Goal: Information Seeking & Learning: Learn about a topic

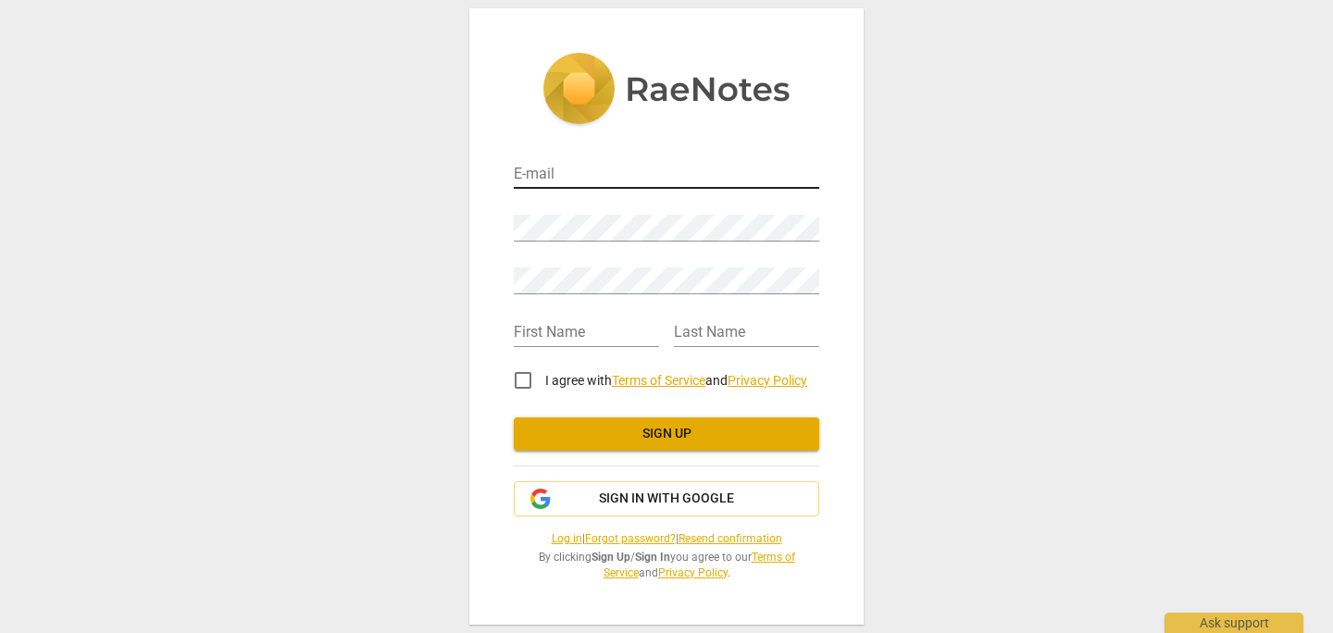
click at [648, 172] on input "email" at bounding box center [666, 175] width 305 height 27
type input "paosara3@gmail.com"
type input "sara"
type input "paolini"
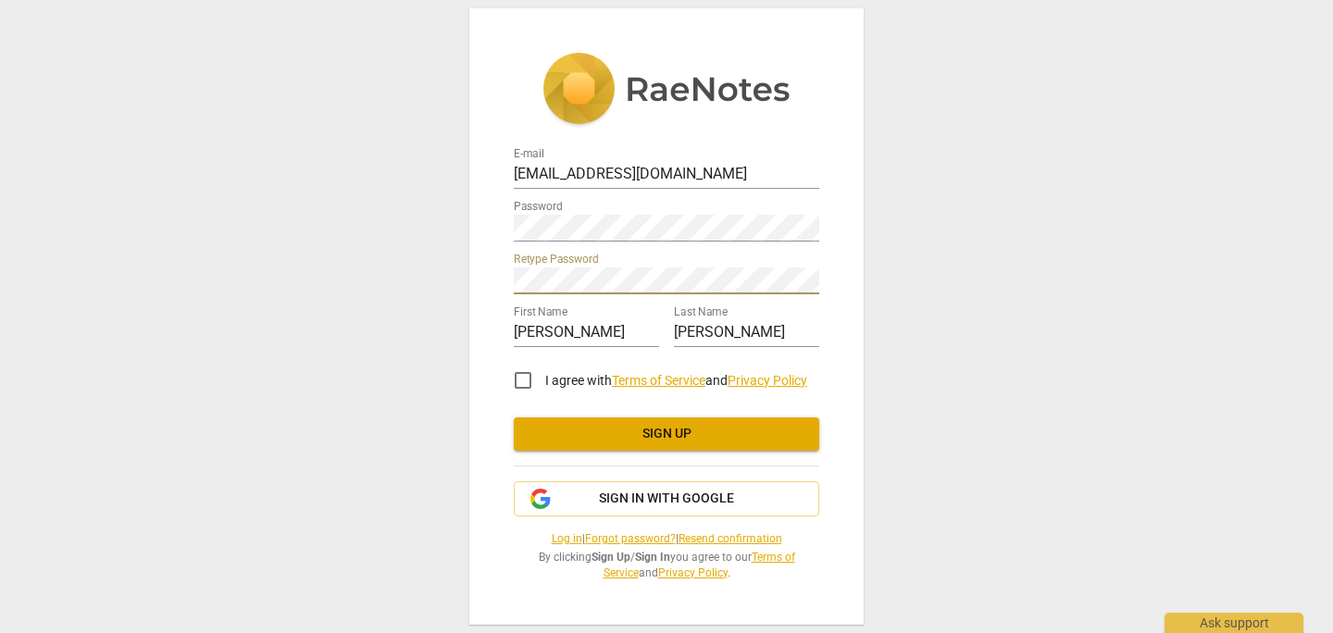
click at [709, 441] on span "Sign up" at bounding box center [667, 434] width 276 height 19
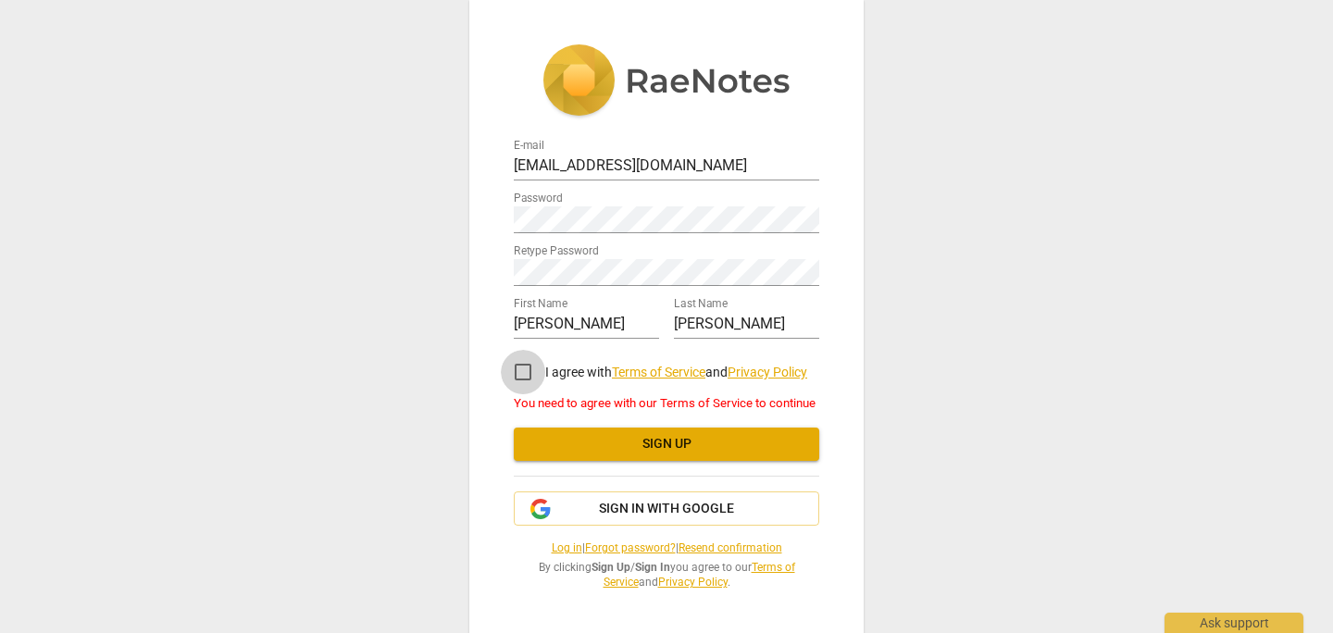
click at [517, 370] on input "I agree with Terms of Service and Privacy Policy" at bounding box center [523, 372] width 44 height 44
checkbox input "true"
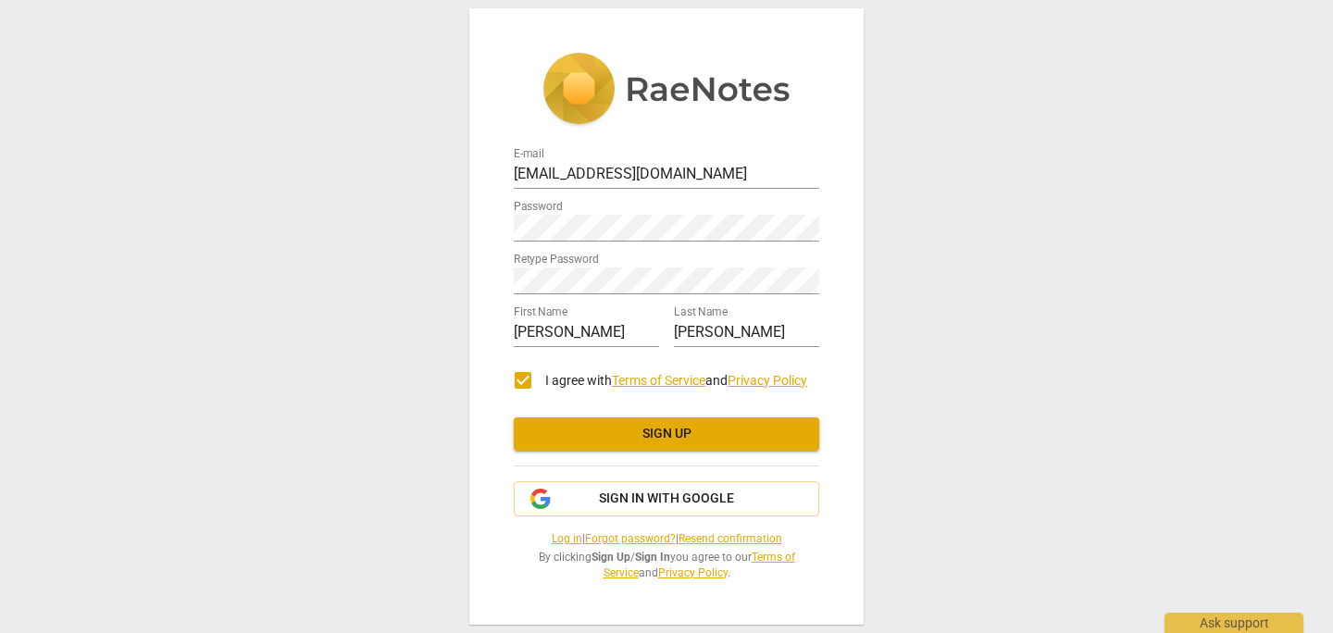
click at [589, 448] on button "Sign up" at bounding box center [666, 433] width 305 height 33
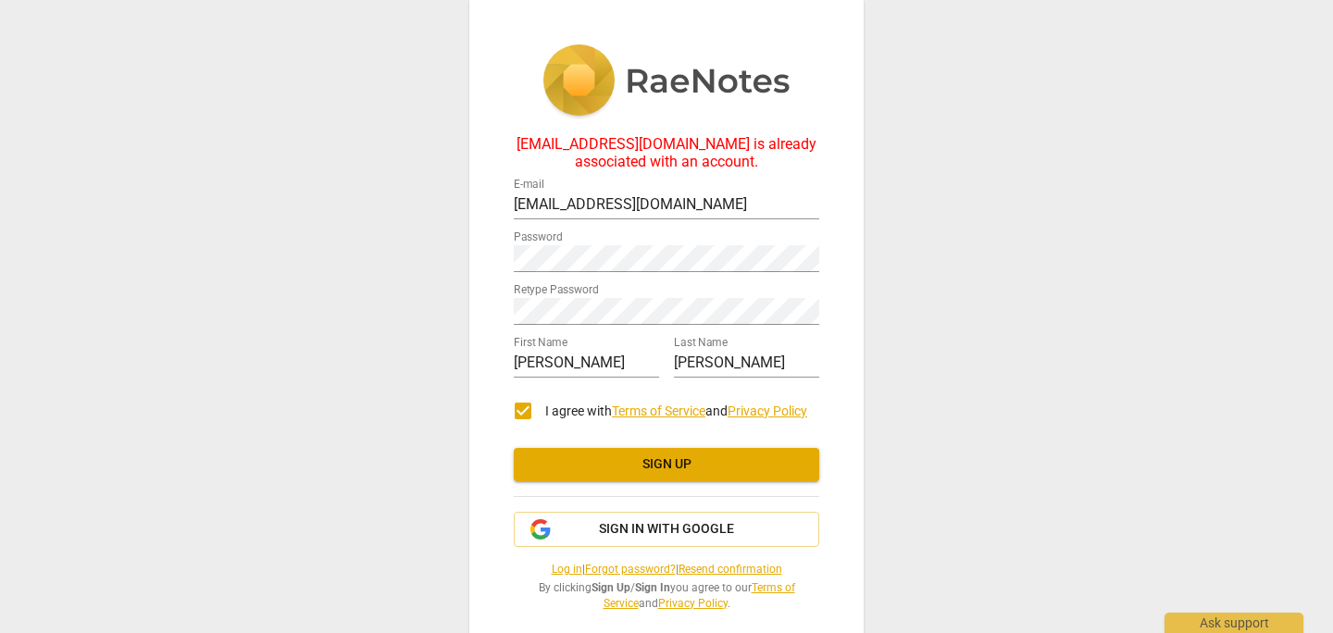
scroll to position [22, 0]
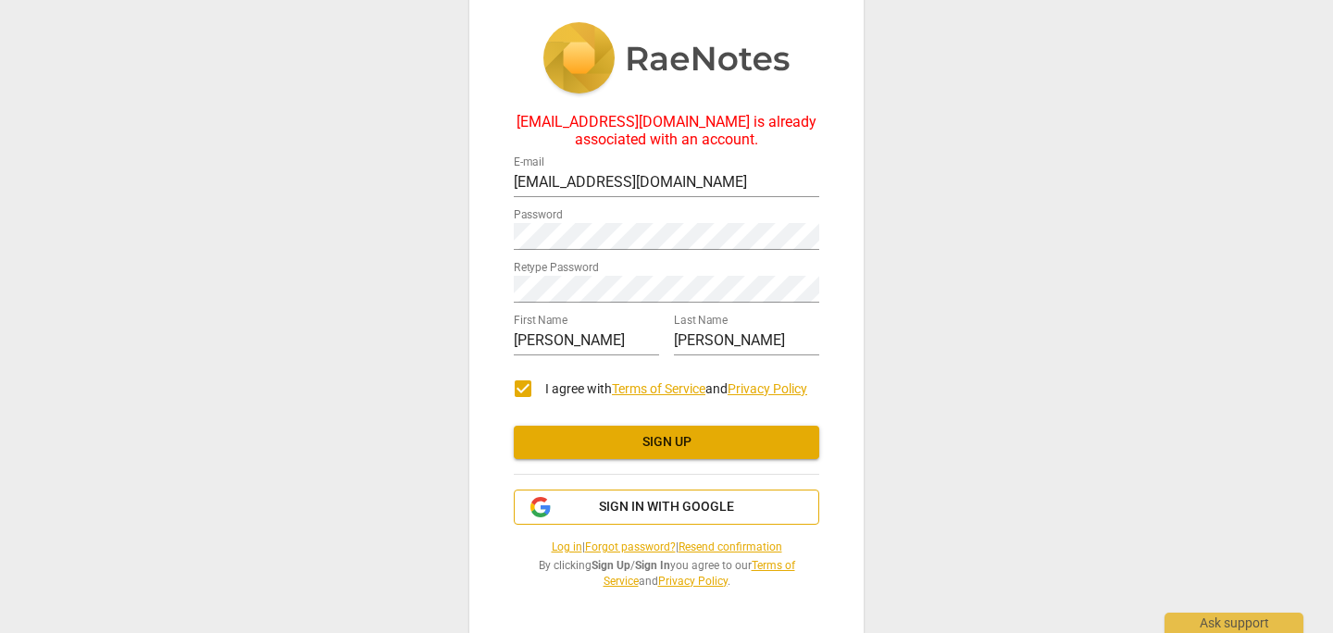
click at [681, 501] on span "Sign in with Google" at bounding box center [666, 507] width 135 height 19
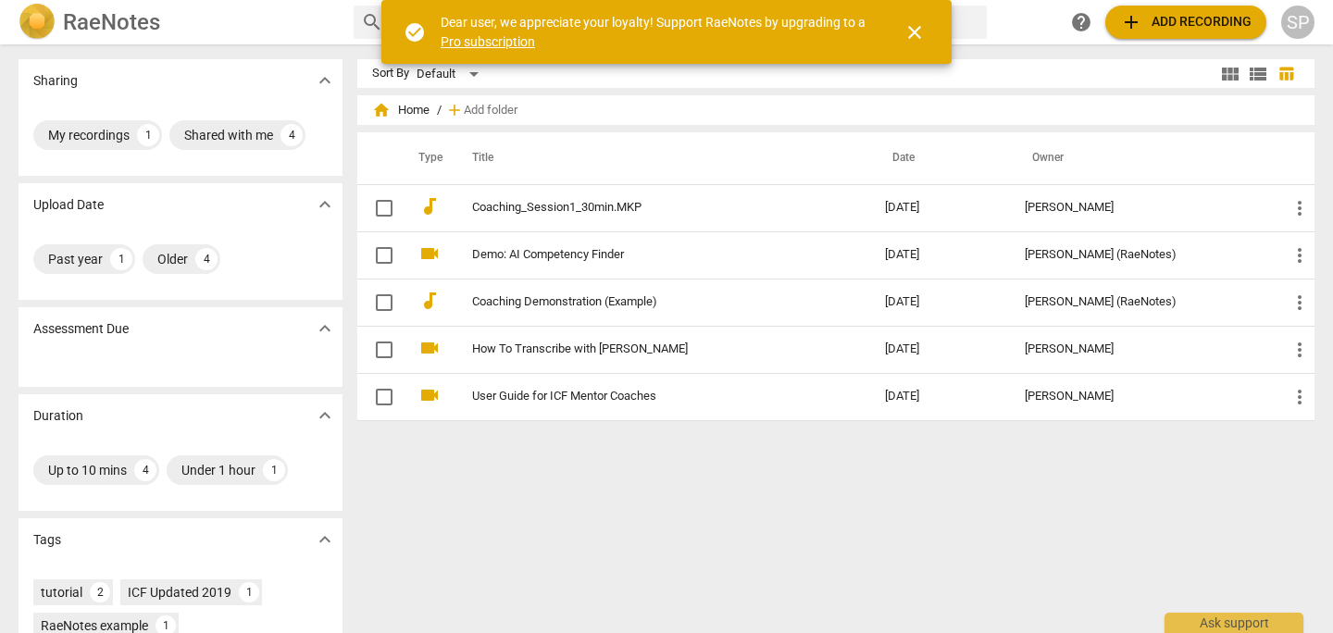
click at [917, 31] on span "close" at bounding box center [914, 32] width 22 height 22
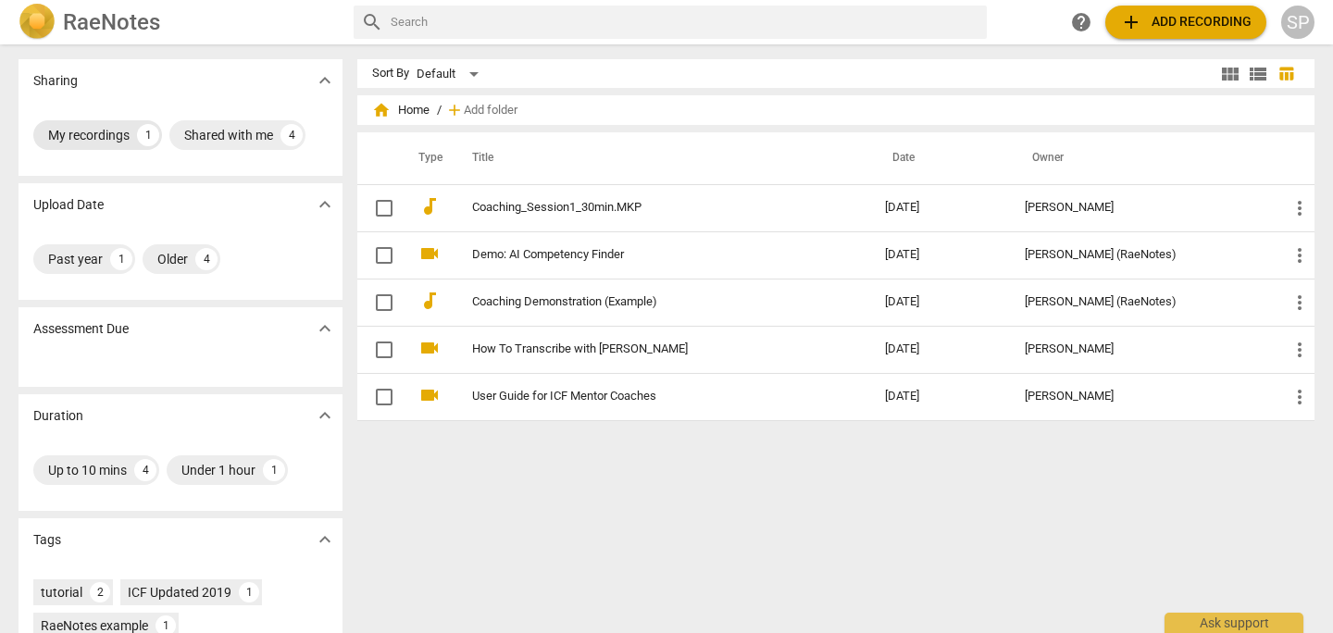
click at [86, 142] on div "My recordings" at bounding box center [88, 135] width 81 height 19
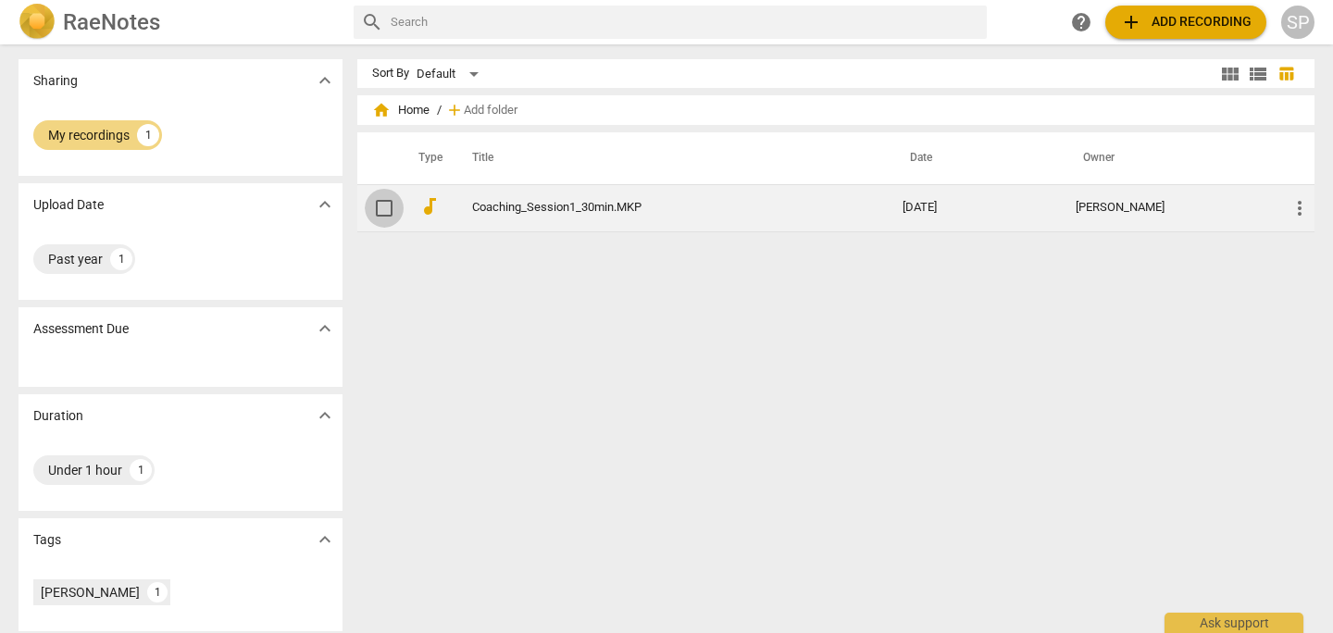
click at [377, 212] on input "checkbox" at bounding box center [384, 208] width 39 height 22
checkbox input "false"
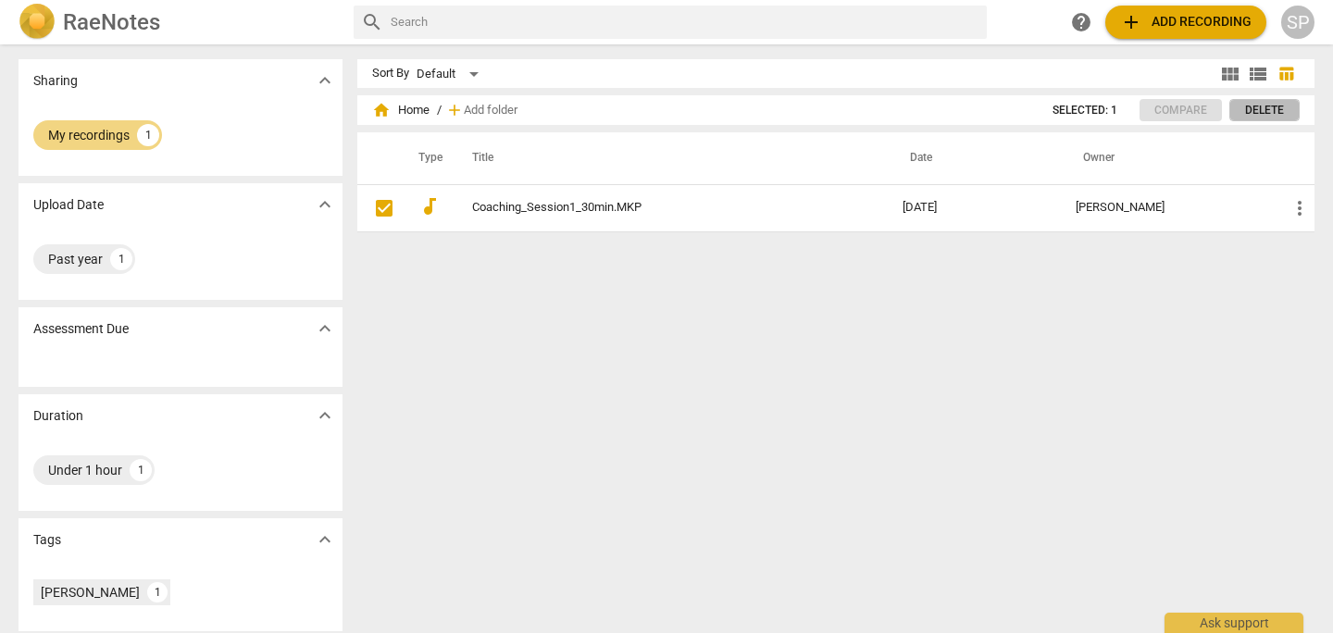
click at [1264, 112] on span "Delete" at bounding box center [1264, 111] width 39 height 16
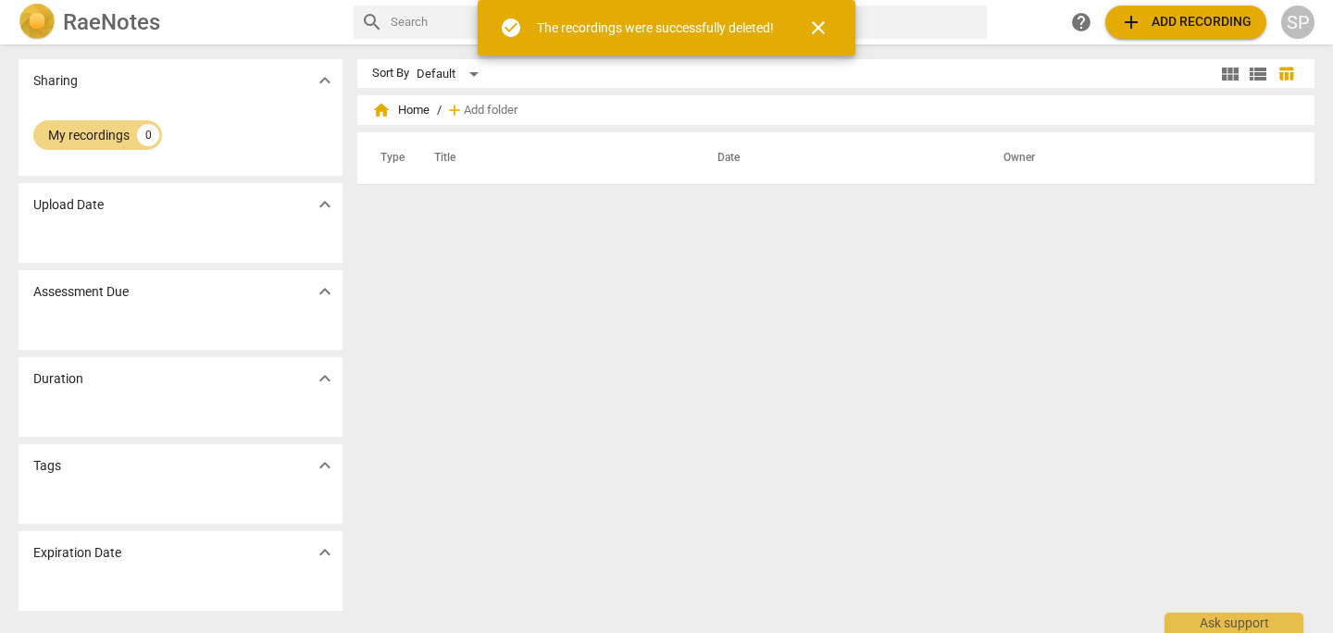
click at [818, 35] on span "close" at bounding box center [818, 28] width 22 height 22
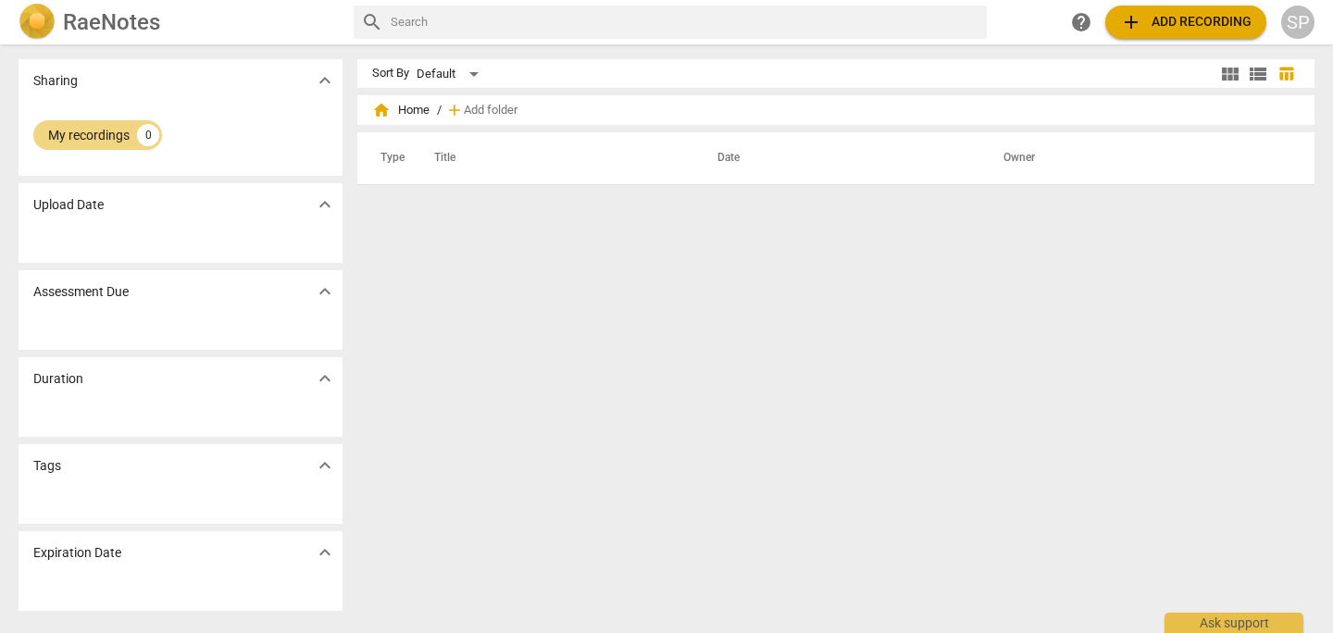
click at [1115, 21] on button "add Add recording" at bounding box center [1185, 22] width 161 height 33
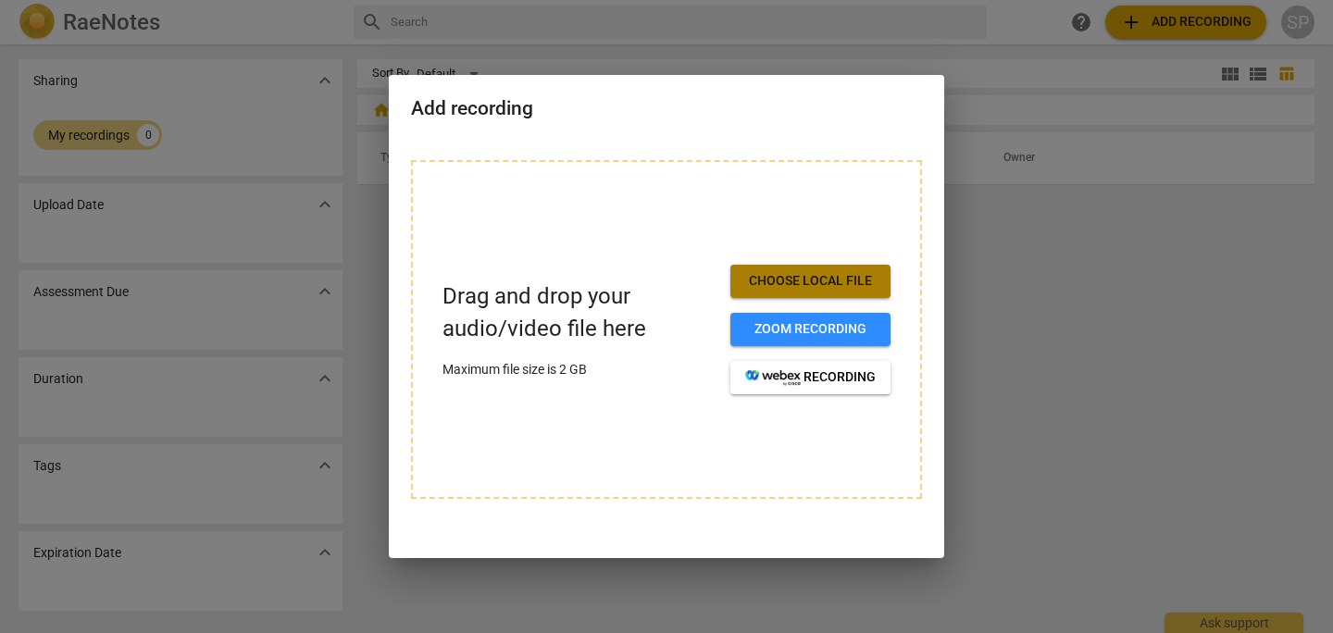
click at [761, 287] on span "Choose local file" at bounding box center [810, 281] width 131 height 19
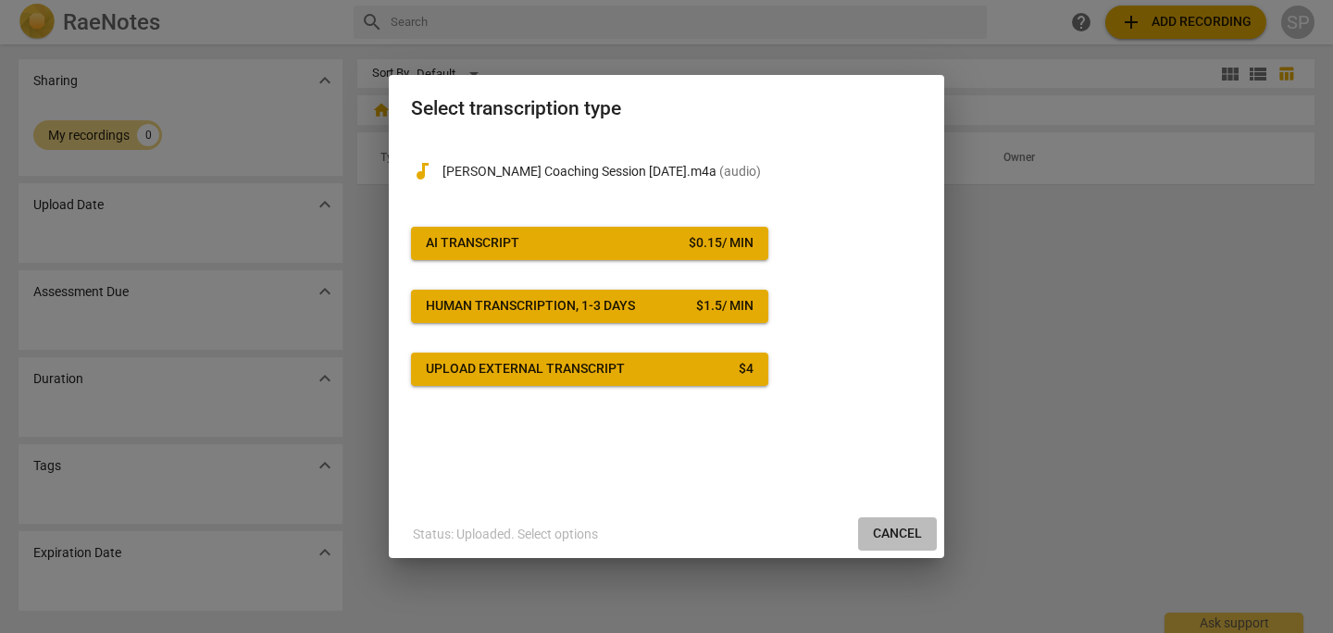
click at [896, 533] on span "Cancel" at bounding box center [897, 534] width 49 height 19
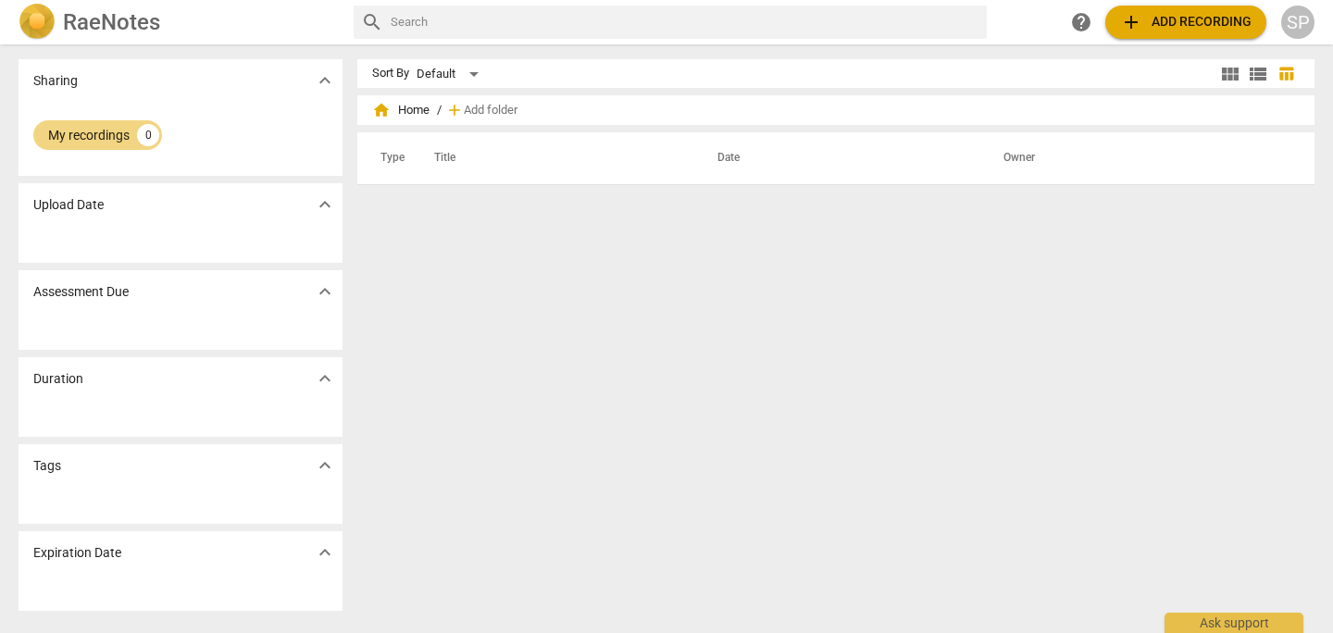
click at [93, 21] on h2 "RaeNotes" at bounding box center [111, 22] width 97 height 26
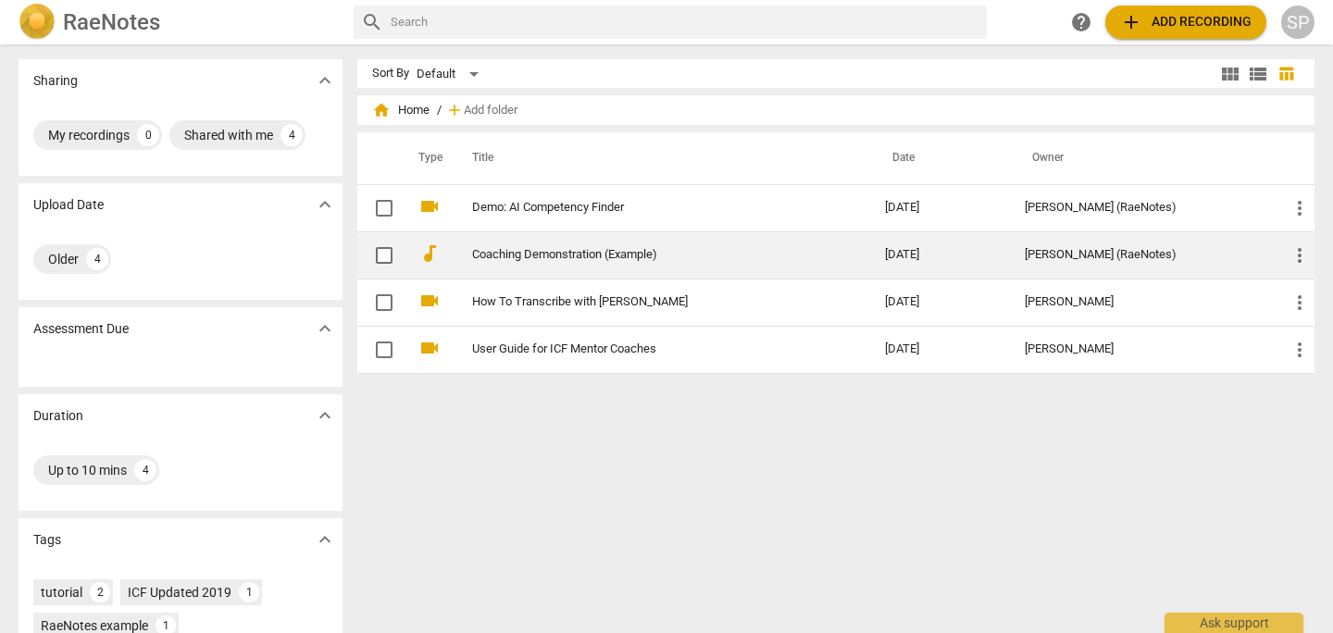
click at [542, 259] on link "Coaching Demonstration (Example)" at bounding box center [645, 255] width 346 height 14
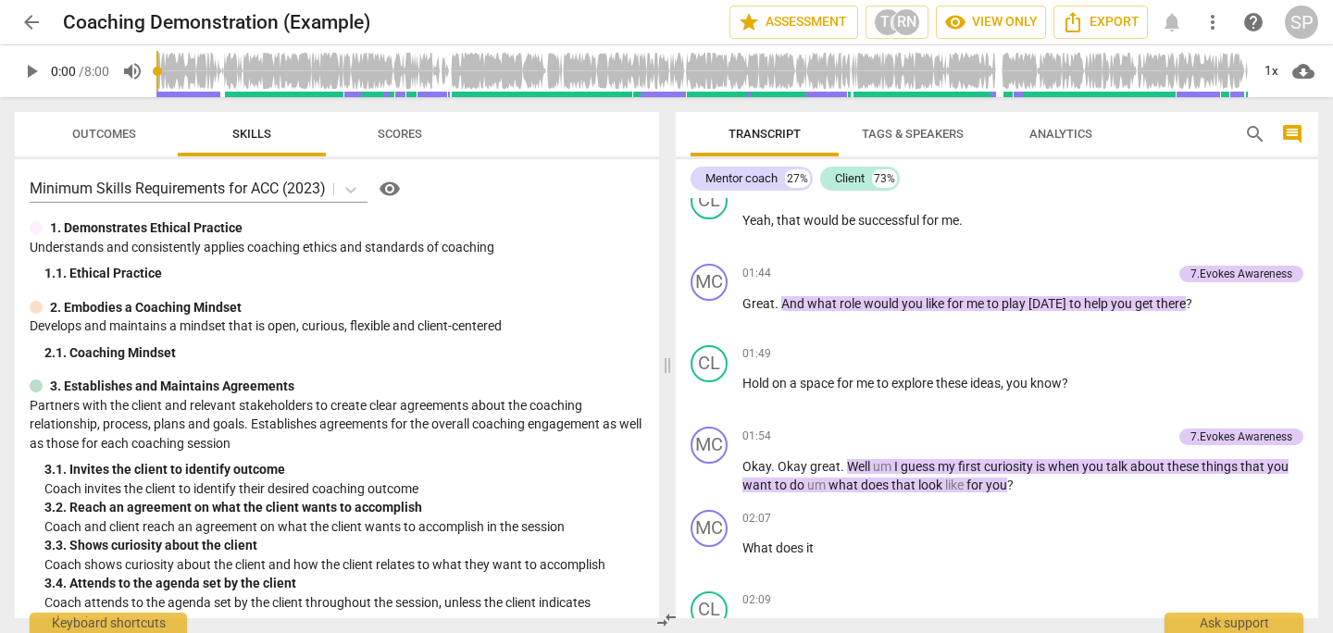
scroll to position [584, 0]
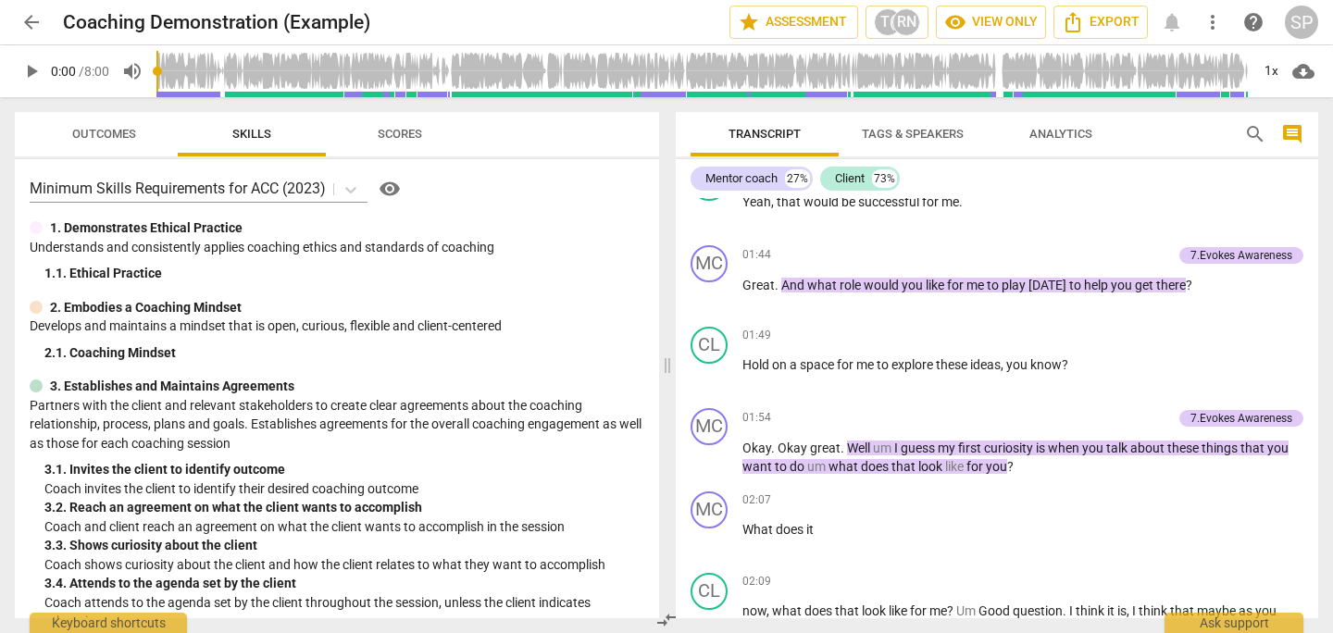
click at [415, 138] on span "Scores" at bounding box center [400, 134] width 44 height 14
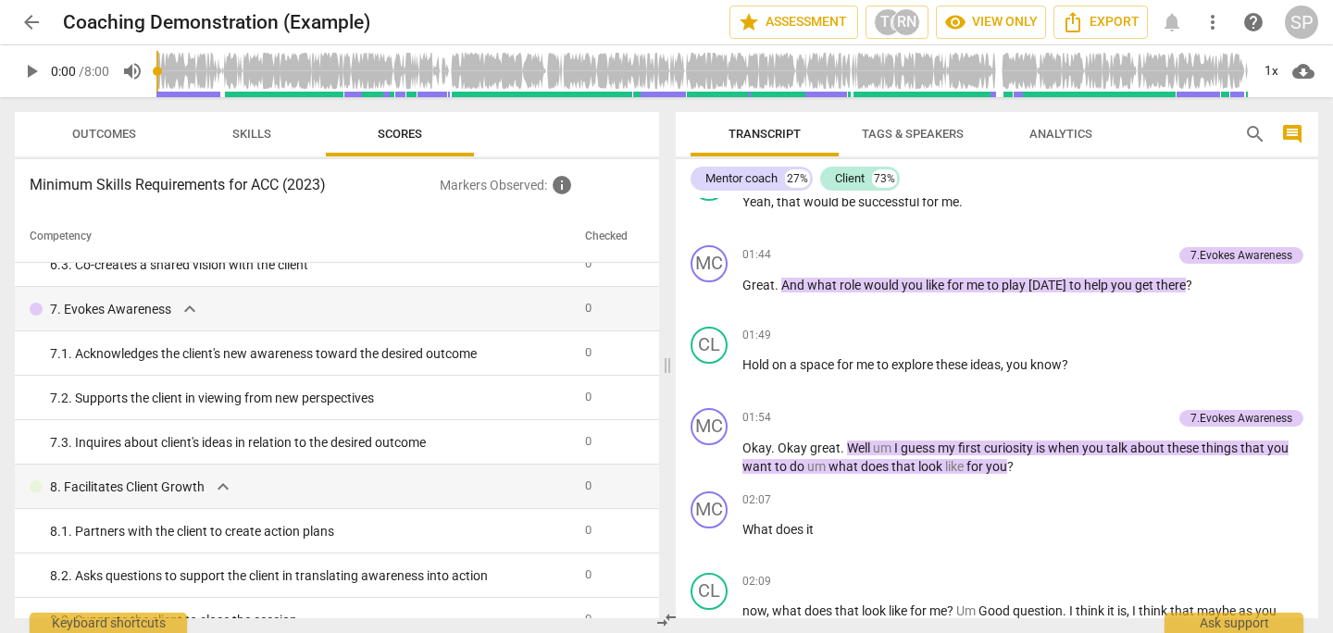
scroll to position [933, 0]
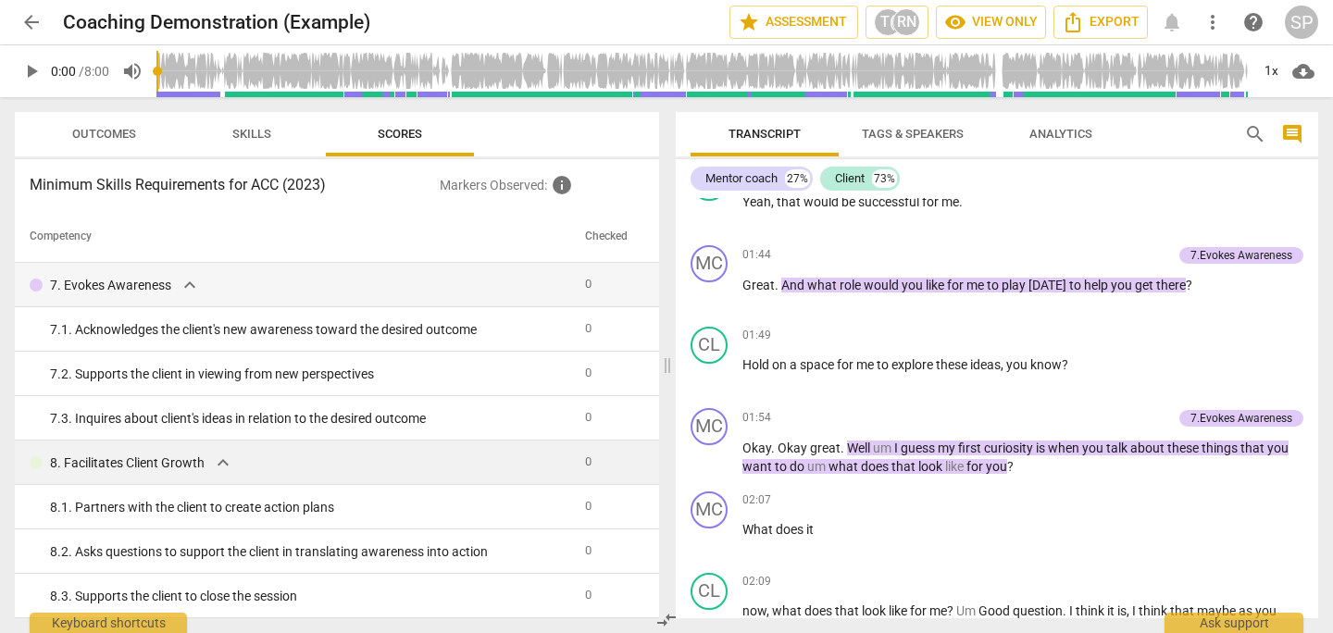
click at [201, 463] on p "8. Facilitates Client Growth" at bounding box center [127, 463] width 155 height 19
click at [222, 467] on span "expand_more" at bounding box center [223, 463] width 22 height 22
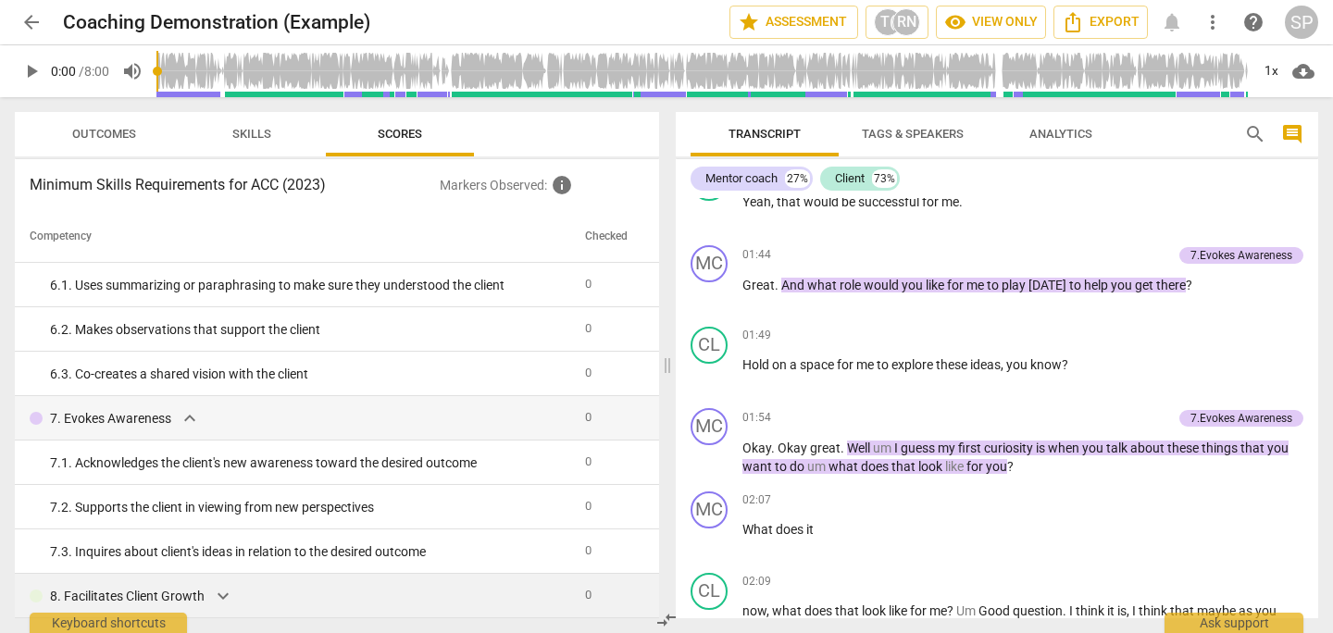
scroll to position [800, 0]
click at [192, 420] on span "expand_more" at bounding box center [190, 418] width 22 height 22
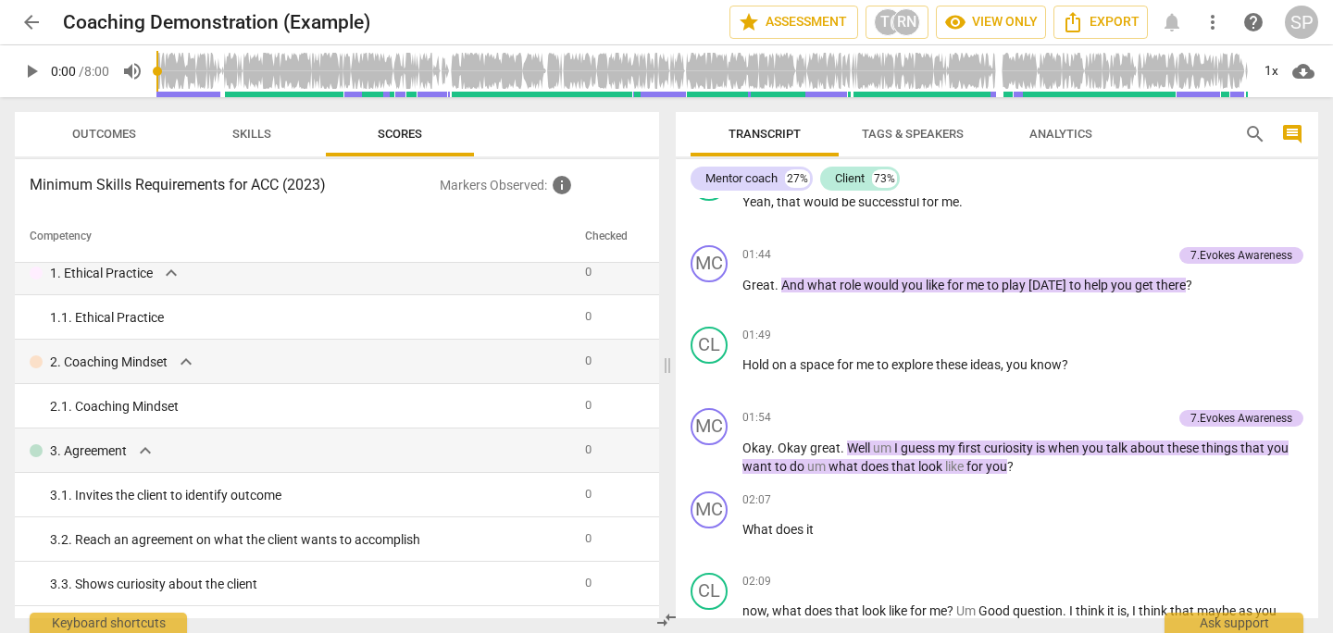
scroll to position [0, 0]
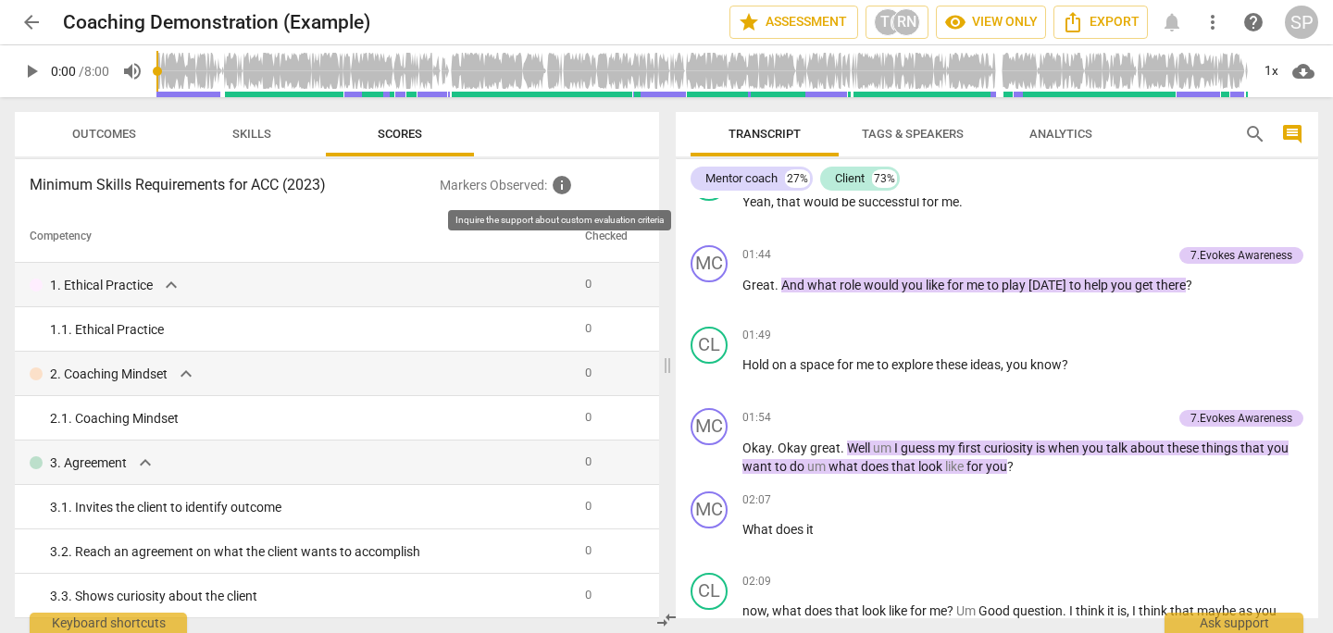
click at [562, 187] on span "info" at bounding box center [562, 185] width 22 height 22
click at [260, 140] on span "Skills" at bounding box center [251, 134] width 39 height 14
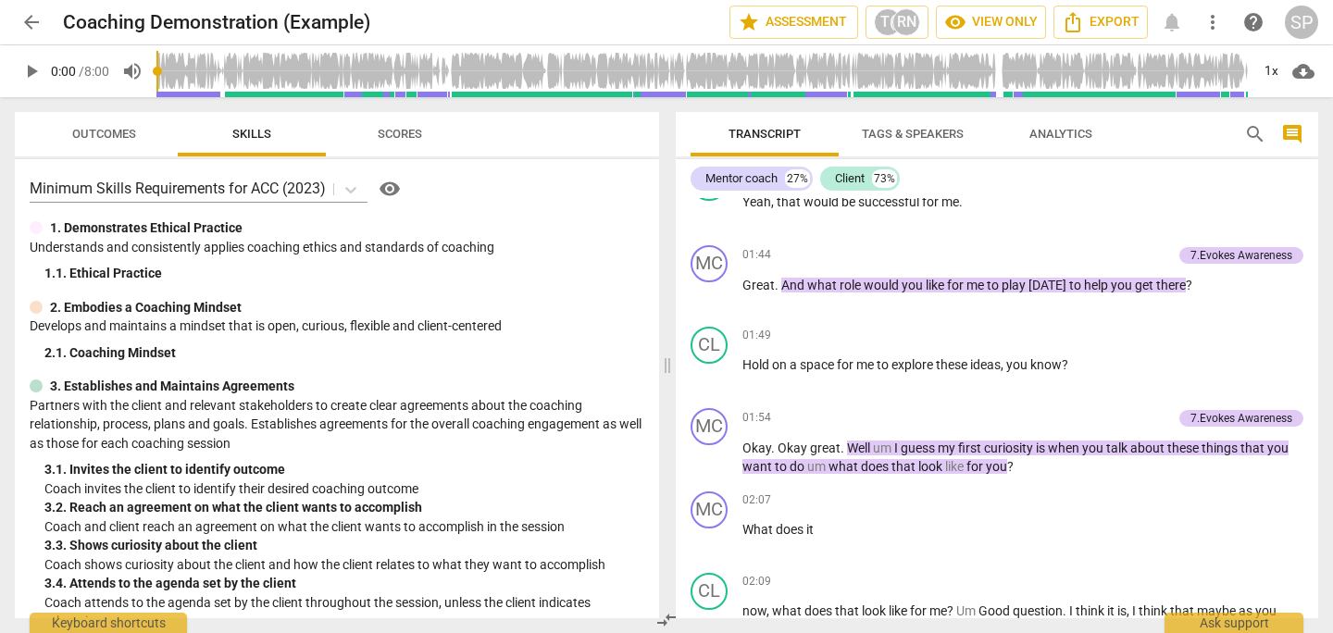
click at [105, 137] on span "Outcomes" at bounding box center [104, 134] width 64 height 14
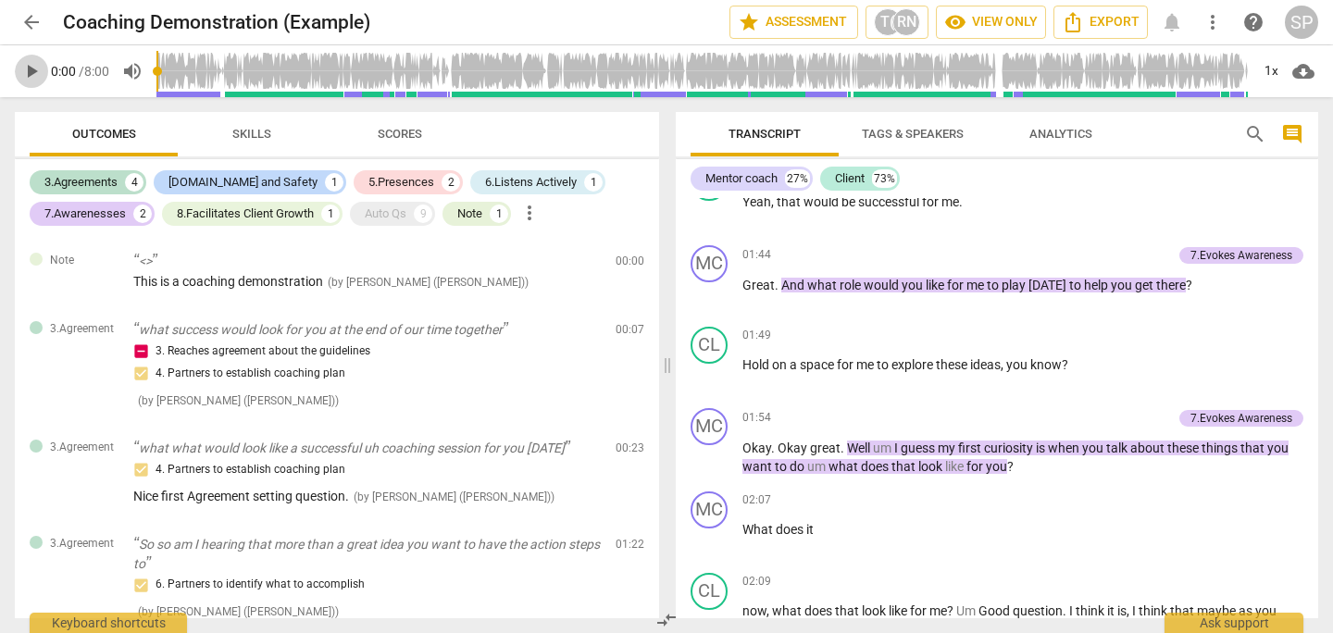
click at [35, 72] on span "play_arrow" at bounding box center [31, 71] width 22 height 22
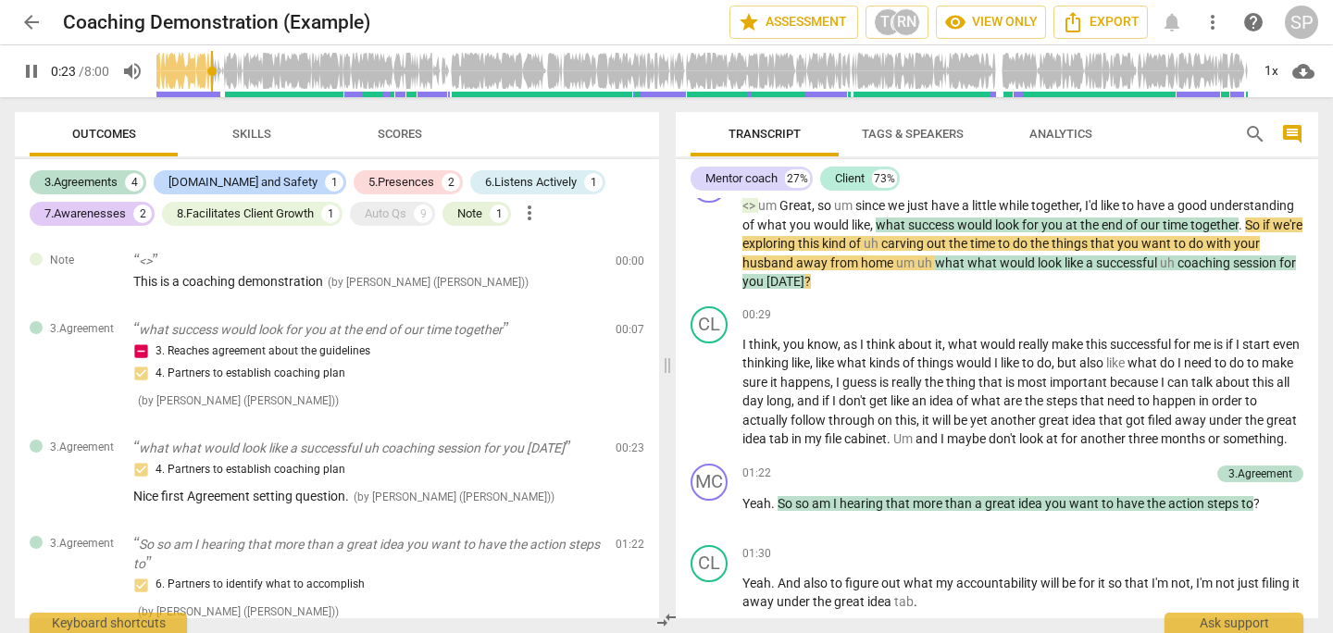
click at [26, 78] on span "pause" at bounding box center [31, 71] width 22 height 22
type input "24"
click at [785, 28] on span "star Assessment" at bounding box center [794, 22] width 112 height 22
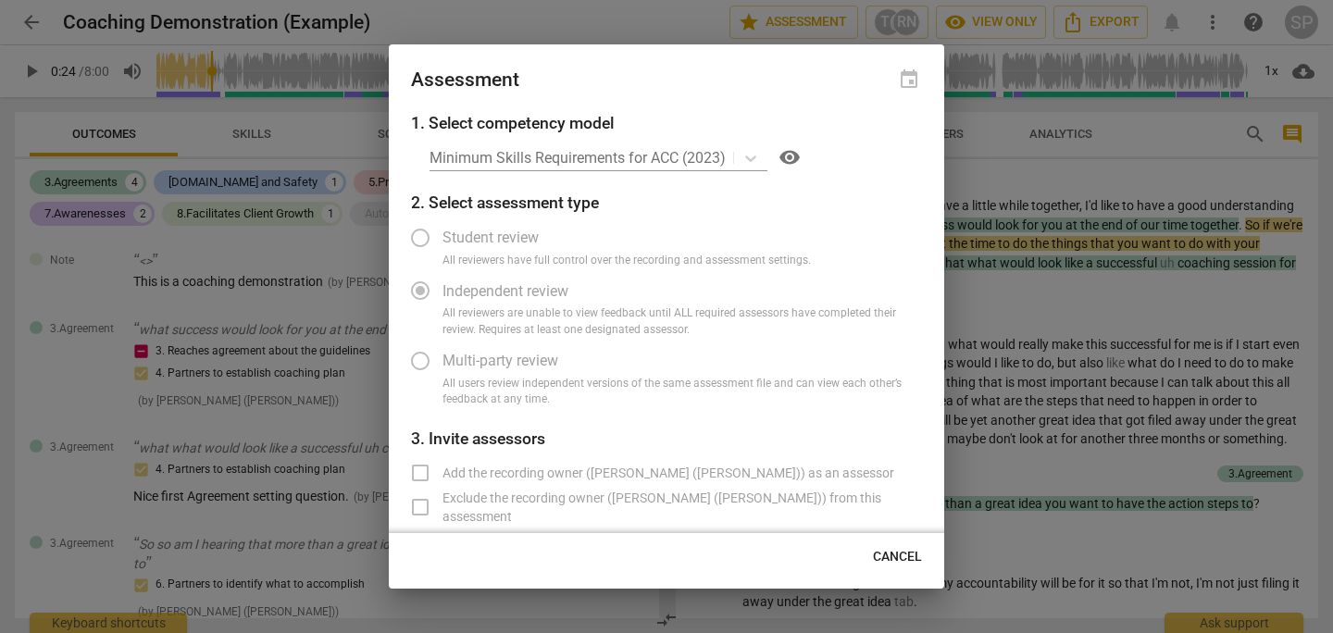
click at [527, 160] on div "Minimum Skills Requirements for ACC (2023) visibility" at bounding box center [676, 158] width 492 height 30
click at [752, 159] on div "Minimum Skills Requirements for ACC (2023) visibility" at bounding box center [676, 158] width 492 height 30
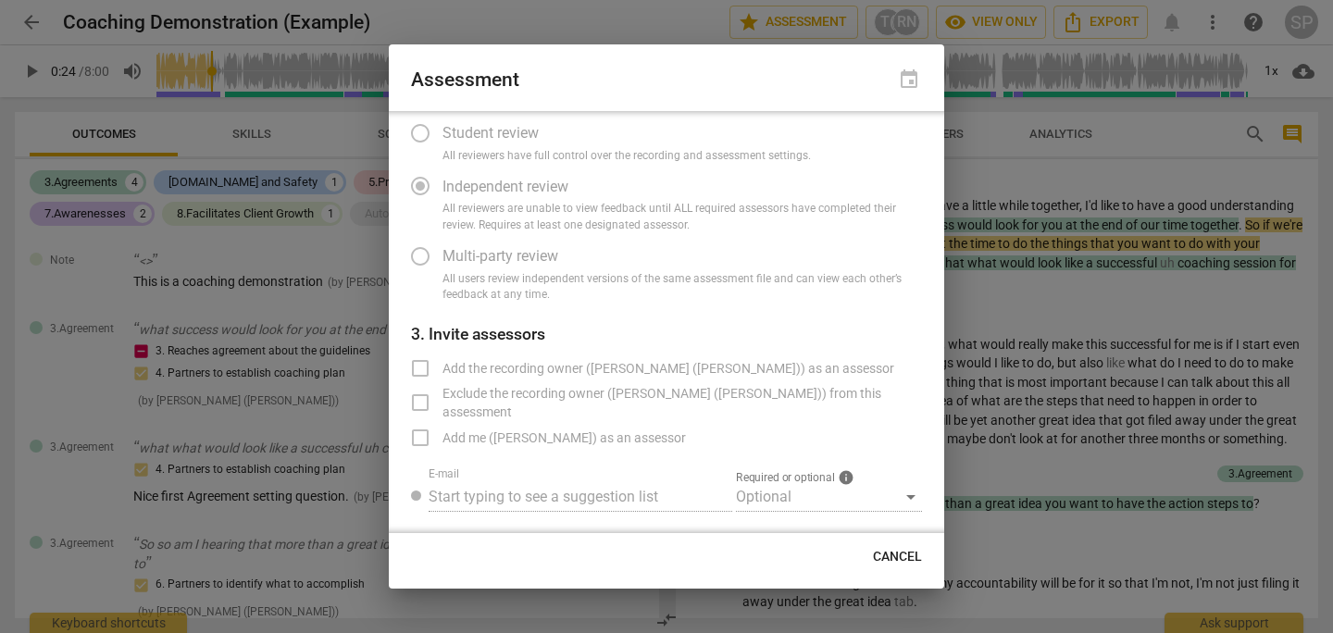
click at [890, 561] on span "Cancel" at bounding box center [897, 557] width 49 height 19
radio input "false"
